Goal: Task Accomplishment & Management: Manage account settings

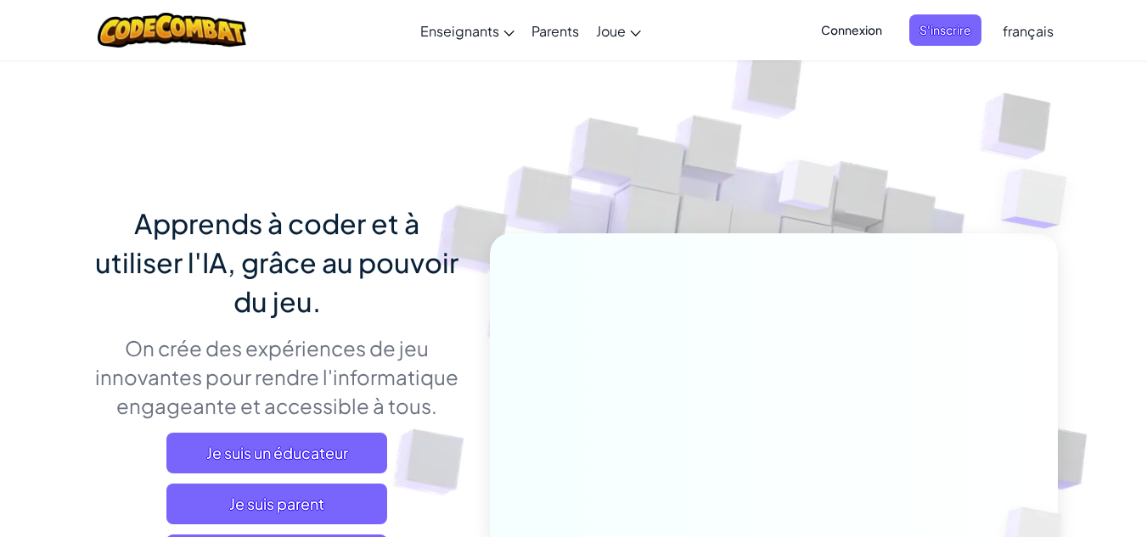
drag, startPoint x: 5, startPoint y: 239, endPoint x: 192, endPoint y: 85, distance: 242.4
click at [841, 27] on span "Connexion" at bounding box center [852, 29] width 82 height 31
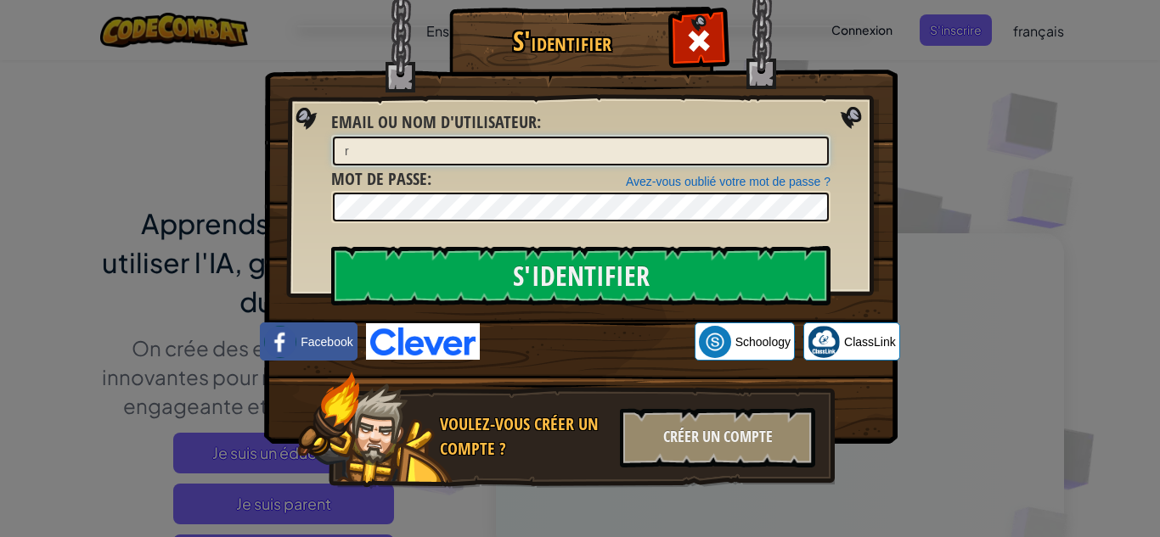
click at [665, 161] on input "r" at bounding box center [581, 151] width 496 height 29
type input "rayenguesmi1"
click at [331, 246] on input "S'identifier" at bounding box center [580, 275] width 499 height 59
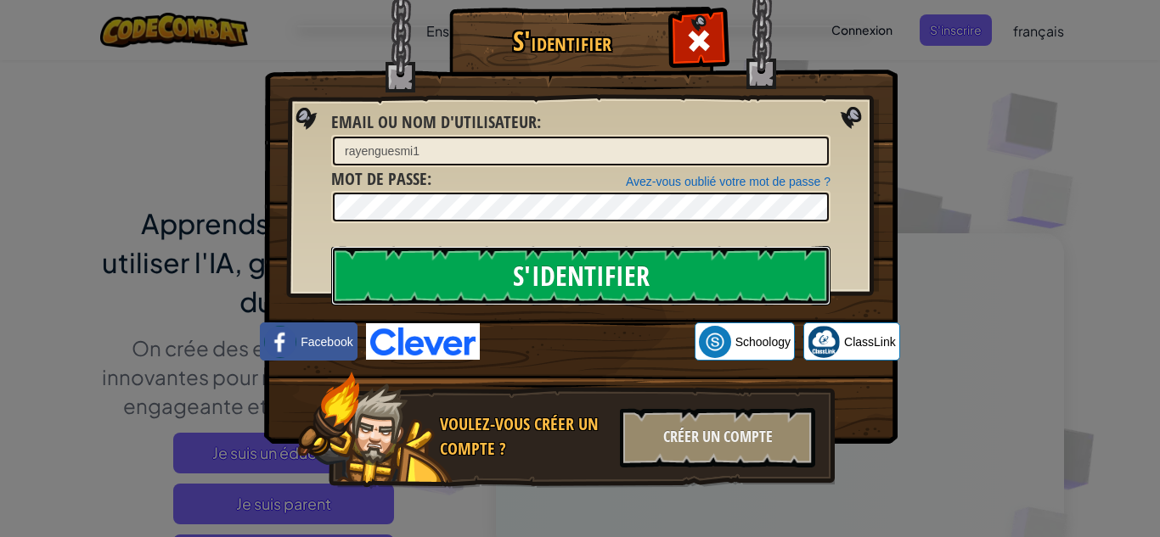
click at [566, 278] on input "S'identifier" at bounding box center [580, 275] width 499 height 59
